Goal: Task Accomplishment & Management: Manage account settings

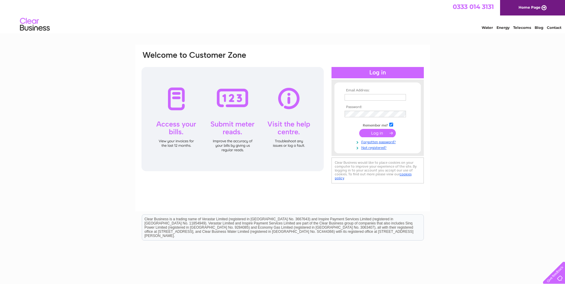
type input "aflowerco@yahoo.co.uk"
click at [374, 136] on input "submit" at bounding box center [377, 133] width 37 height 8
click at [364, 132] on input "submit" at bounding box center [377, 133] width 37 height 8
click at [384, 134] on input "submit" at bounding box center [377, 133] width 37 height 8
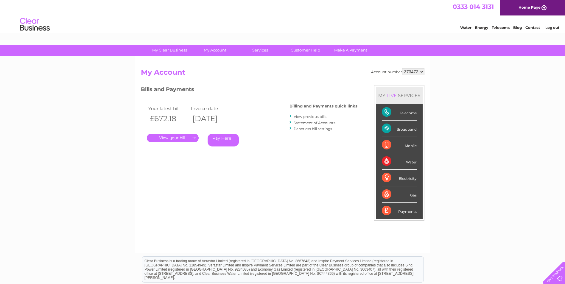
click at [173, 138] on link "." at bounding box center [173, 138] width 52 height 9
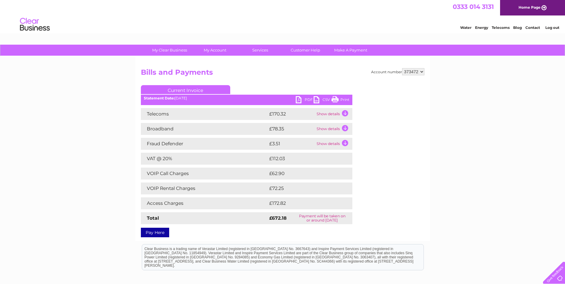
click at [296, 103] on link "PDF" at bounding box center [305, 100] width 18 height 9
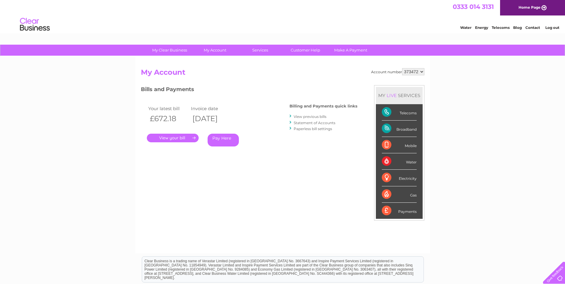
click at [399, 127] on div "Broadband" at bounding box center [399, 129] width 35 height 16
click at [388, 112] on div "Telecoms" at bounding box center [399, 112] width 35 height 16
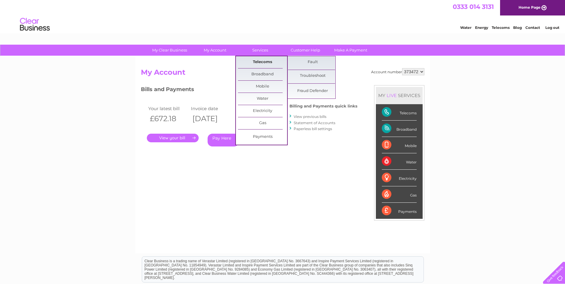
click at [252, 60] on link "Telecoms" at bounding box center [262, 62] width 49 height 12
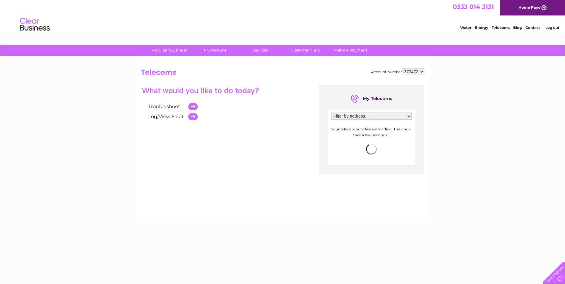
click at [398, 116] on select "Filter by address... 68 High Street, Rochester, Kent, ME1 1JY 221 High Street, …" at bounding box center [371, 116] width 80 height 7
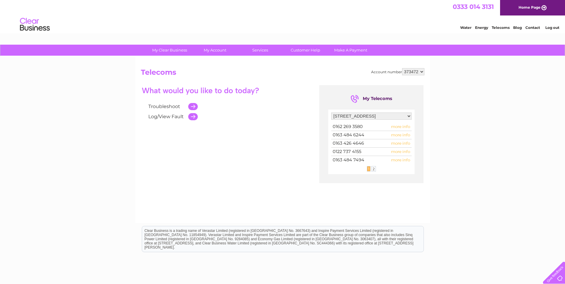
click at [331, 113] on select "Filter by address... 68 High Street, Rochester, Kent, ME1 1JY 221 High Street, …" at bounding box center [371, 116] width 80 height 7
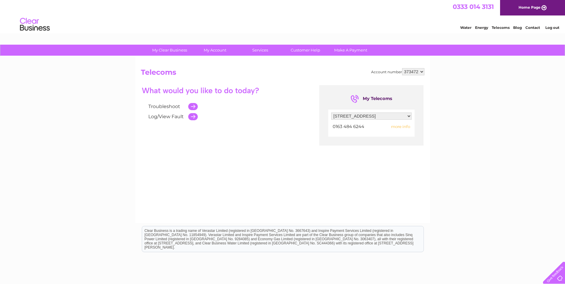
click at [396, 125] on span "more info" at bounding box center [400, 126] width 19 height 5
click at [398, 126] on span "more info" at bounding box center [400, 126] width 19 height 5
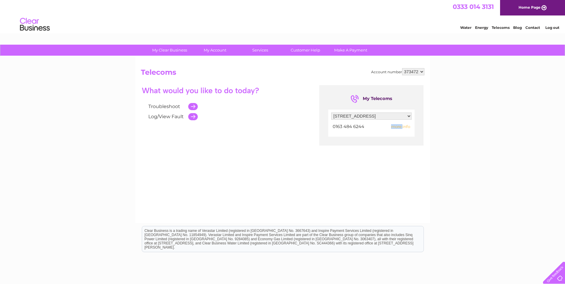
drag, startPoint x: 398, startPoint y: 126, endPoint x: 403, endPoint y: 126, distance: 4.8
drag, startPoint x: 403, startPoint y: 126, endPoint x: 342, endPoint y: 125, distance: 61.4
click at [342, 125] on span "0163 484 6244" at bounding box center [349, 126] width 32 height 5
click at [408, 117] on select "Filter by address... 68 High Street, Rochester, Kent, ME1 1JY 221 High Street, …" at bounding box center [371, 116] width 80 height 7
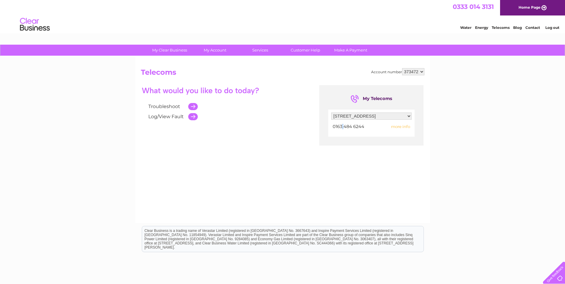
select select "2201614"
click at [331, 113] on select "Filter by address... 68 High Street, Rochester, Kent, ME1 1JY 221 High Street, …" at bounding box center [371, 116] width 80 height 7
click at [193, 118] on td at bounding box center [191, 117] width 13 height 10
click at [399, 127] on span "more info" at bounding box center [400, 126] width 19 height 5
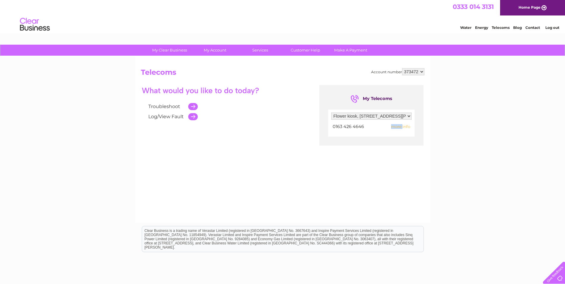
click at [397, 125] on span "more info" at bounding box center [400, 126] width 19 height 5
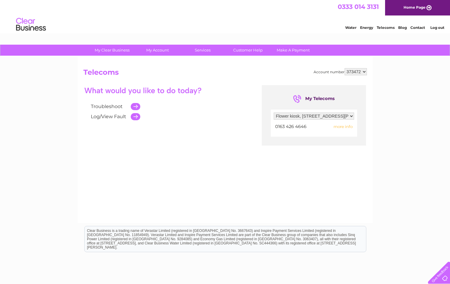
click at [351, 126] on span "more info" at bounding box center [343, 126] width 19 height 5
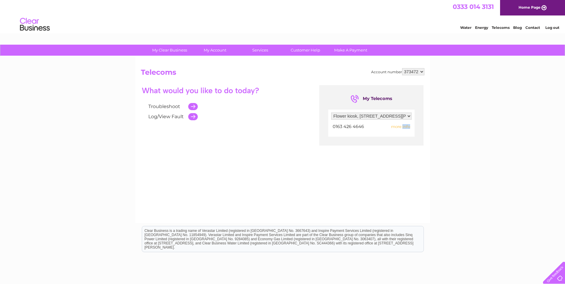
click at [173, 116] on link "Log/View Fault" at bounding box center [165, 117] width 35 height 6
click at [190, 115] on td at bounding box center [191, 117] width 13 height 10
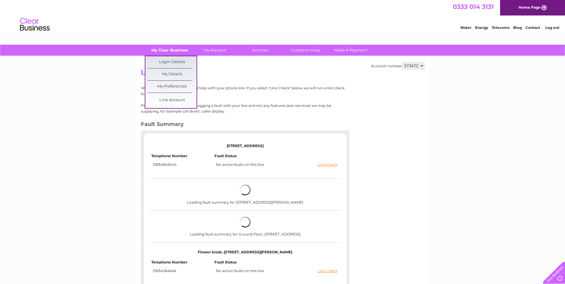
click at [173, 50] on link "My Clear Business" at bounding box center [169, 50] width 49 height 11
click at [170, 62] on link "Login Details" at bounding box center [171, 62] width 49 height 12
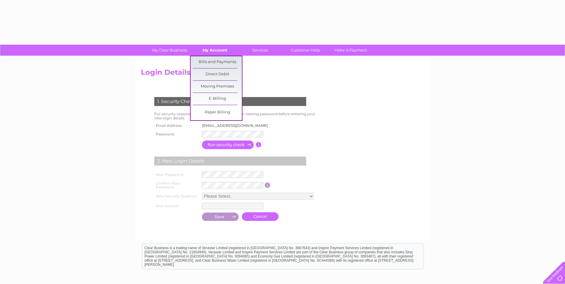
click at [214, 52] on link "My Account" at bounding box center [214, 50] width 49 height 11
click at [215, 51] on link "My Account" at bounding box center [214, 50] width 49 height 11
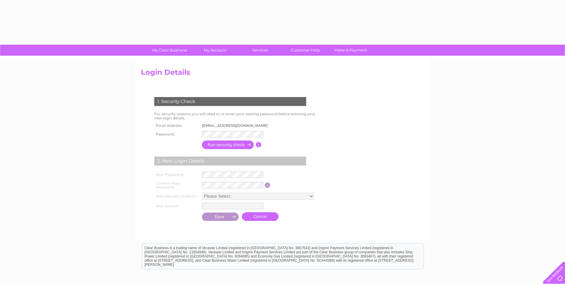
click at [361, 141] on form "1. Security Check For security reasons you will need to re-enter your existing …" at bounding box center [283, 159] width 284 height 149
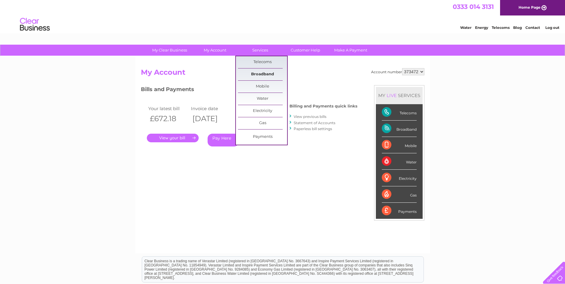
click at [246, 75] on link "Broadband" at bounding box center [262, 75] width 49 height 12
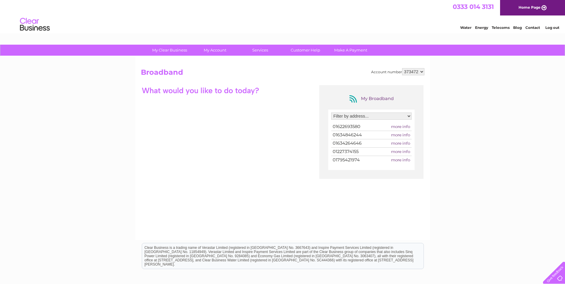
click at [397, 126] on span "more info" at bounding box center [400, 126] width 19 height 5
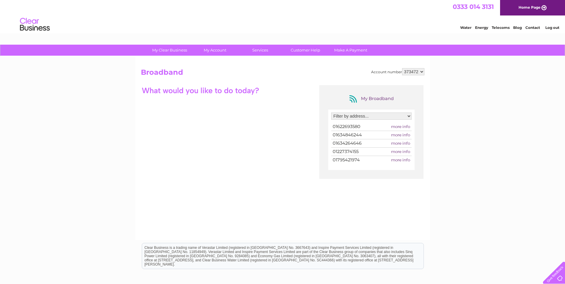
drag, startPoint x: 397, startPoint y: 126, endPoint x: 408, endPoint y: 126, distance: 11.0
click at [408, 126] on span "more info" at bounding box center [400, 126] width 19 height 5
click at [397, 127] on span "more info" at bounding box center [400, 126] width 19 height 5
click at [409, 116] on select "Filter by address... Slinders Florist, 113 High Street, Sittingbourne, Kent, ME…" at bounding box center [371, 116] width 80 height 7
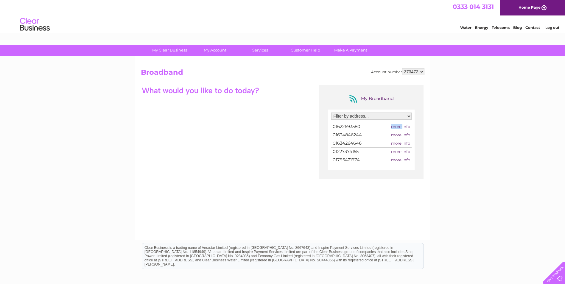
select select "1920548"
click at [331, 113] on select "Filter by address... Slinders Florist, 113 High Street, Sittingbourne, Kent, ME…" at bounding box center [371, 116] width 80 height 7
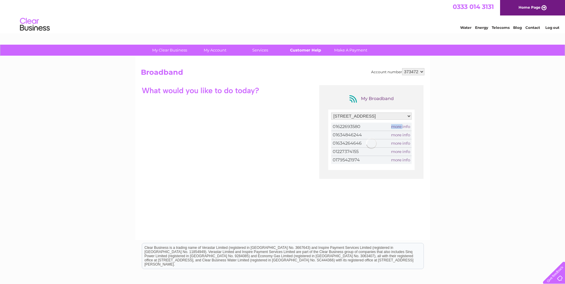
click at [293, 51] on link "Customer Help" at bounding box center [305, 50] width 49 height 11
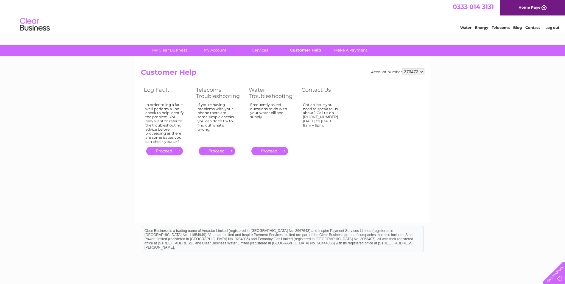
click at [309, 48] on link "Customer Help" at bounding box center [305, 50] width 49 height 11
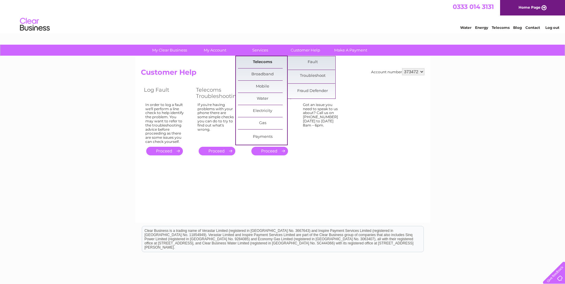
click at [256, 62] on link "Telecoms" at bounding box center [262, 62] width 49 height 12
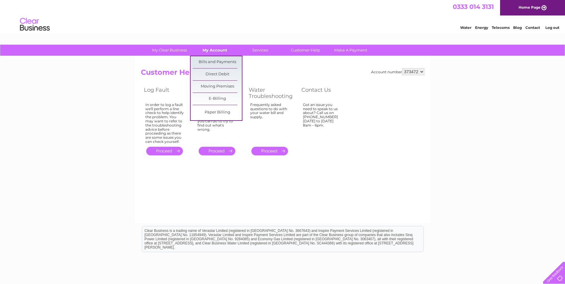
click at [213, 50] on link "My Account" at bounding box center [214, 50] width 49 height 11
click at [216, 61] on link "Bills and Payments" at bounding box center [217, 62] width 49 height 12
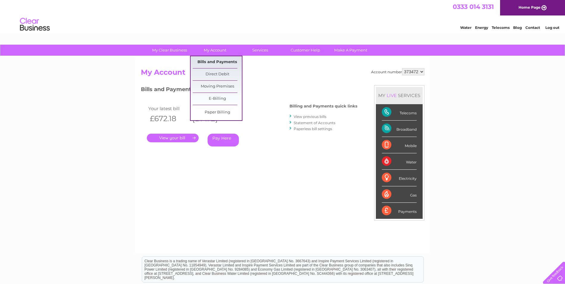
click at [212, 61] on link "Bills and Payments" at bounding box center [217, 62] width 49 height 12
click at [215, 51] on link "My Account" at bounding box center [214, 50] width 49 height 11
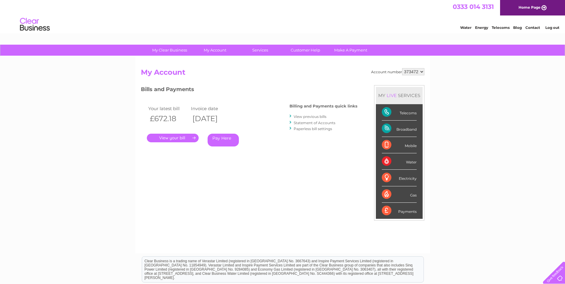
click at [176, 136] on link "." at bounding box center [173, 138] width 52 height 9
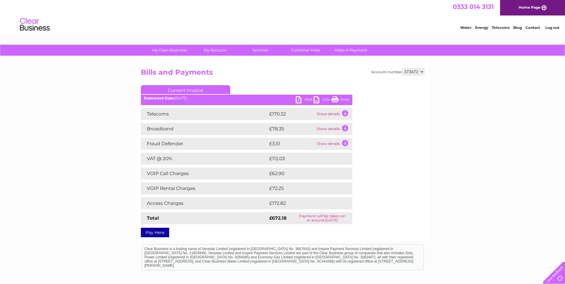
drag, startPoint x: 0, startPoint y: 0, endPoint x: 298, endPoint y: 96, distance: 312.9
click at [298, 96] on ul "Current Invoice" at bounding box center [247, 90] width 212 height 11
click at [298, 99] on link "PDF" at bounding box center [305, 100] width 18 height 9
click at [340, 113] on td "Show details" at bounding box center [333, 114] width 37 height 12
